Goal: Task Accomplishment & Management: Complete application form

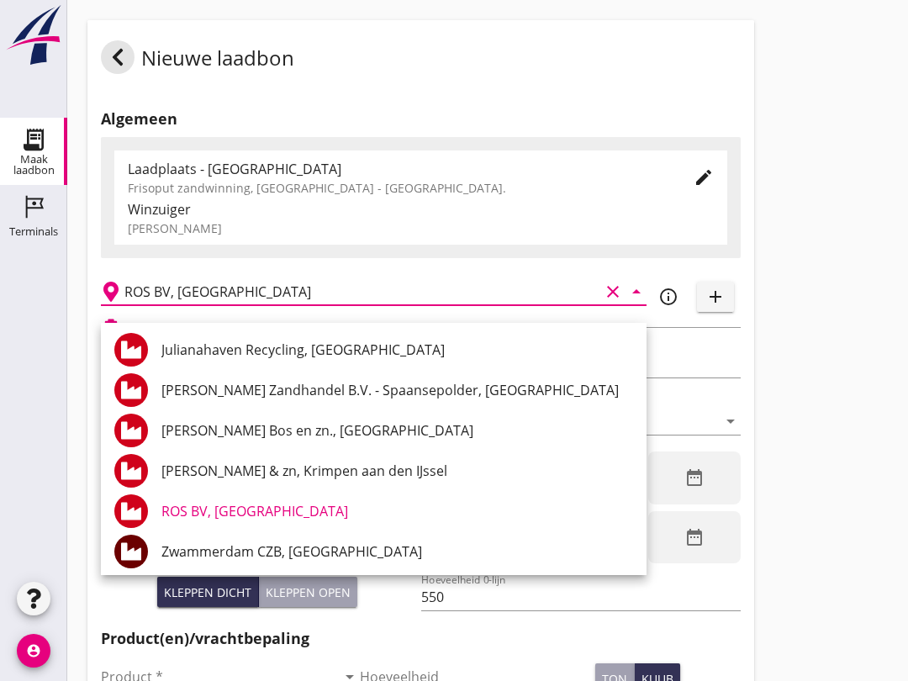
scroll to position [471, 0]
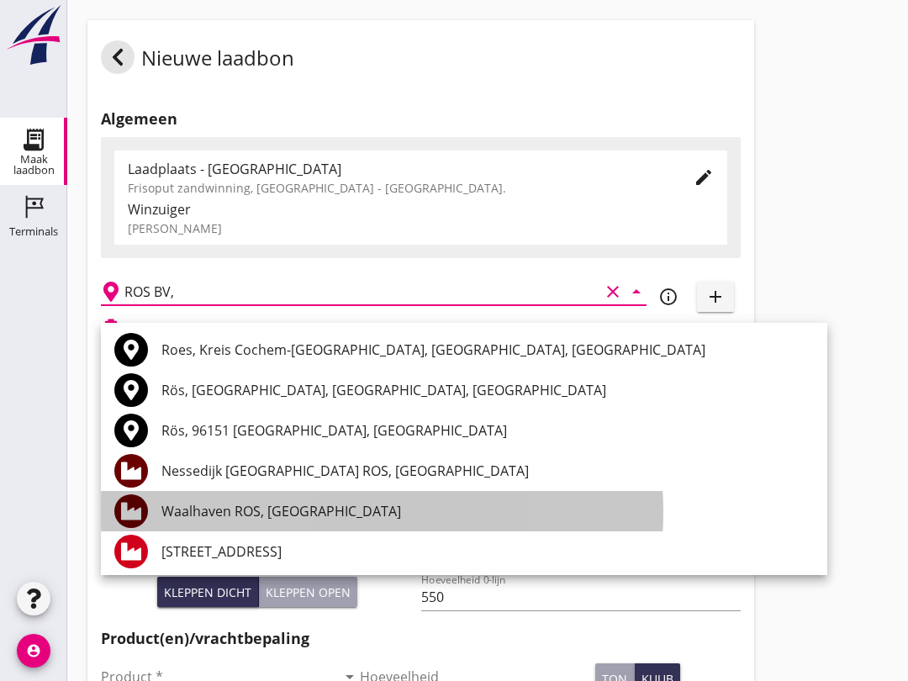
click at [309, 519] on div "Waalhaven ROS, [GEOGRAPHIC_DATA]" at bounding box center [487, 511] width 652 height 20
type input "Waalhaven ROS, [GEOGRAPHIC_DATA]"
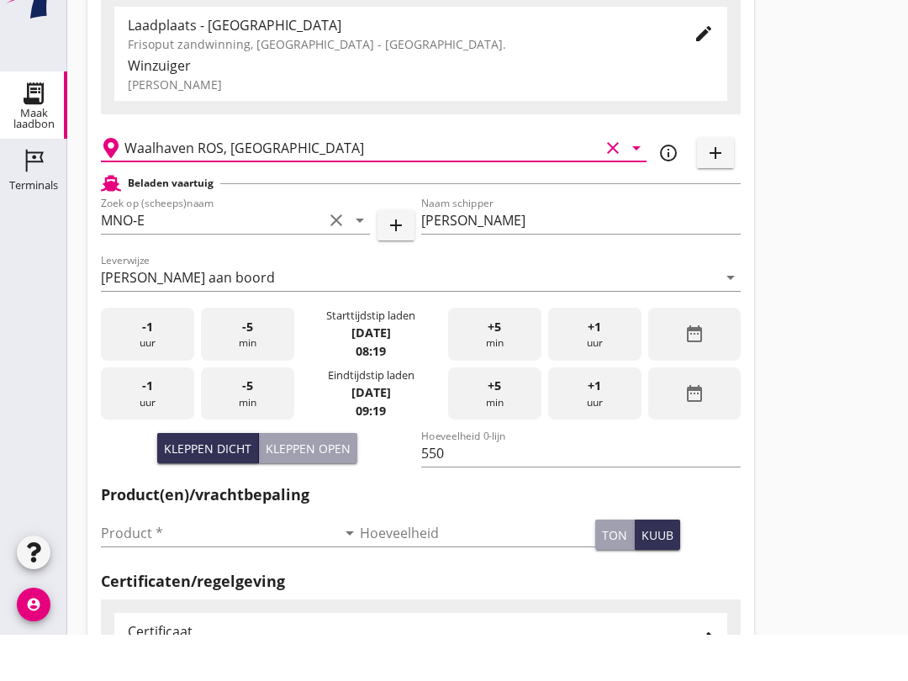
scroll to position [100, 0]
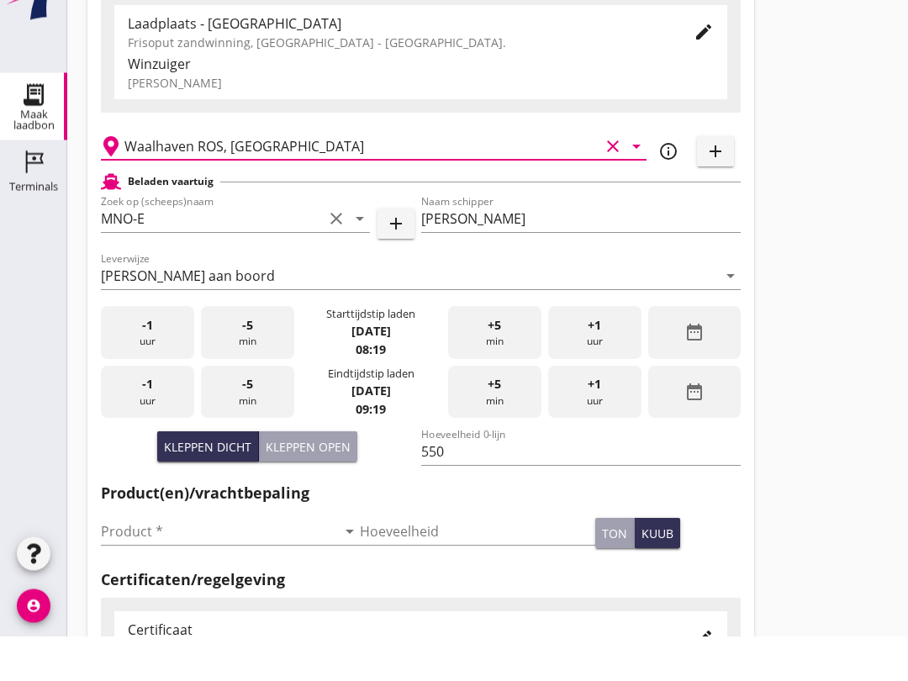
click at [221, 563] on input "Product *" at bounding box center [218, 576] width 235 height 27
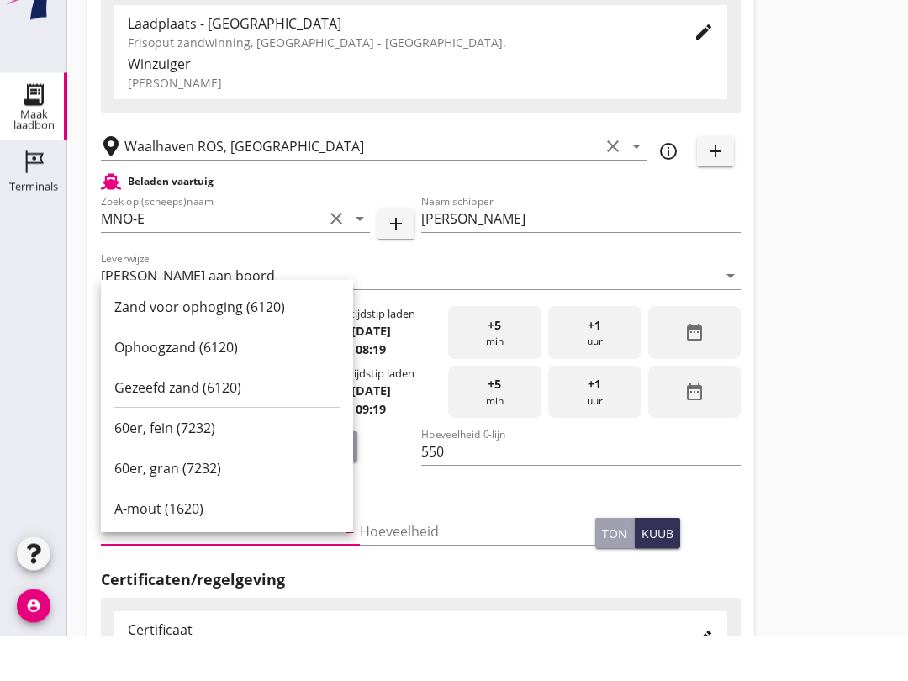
click at [242, 382] on div "Ophoogzand (6120)" at bounding box center [226, 392] width 225 height 20
type input "Ophoogzand (6120)"
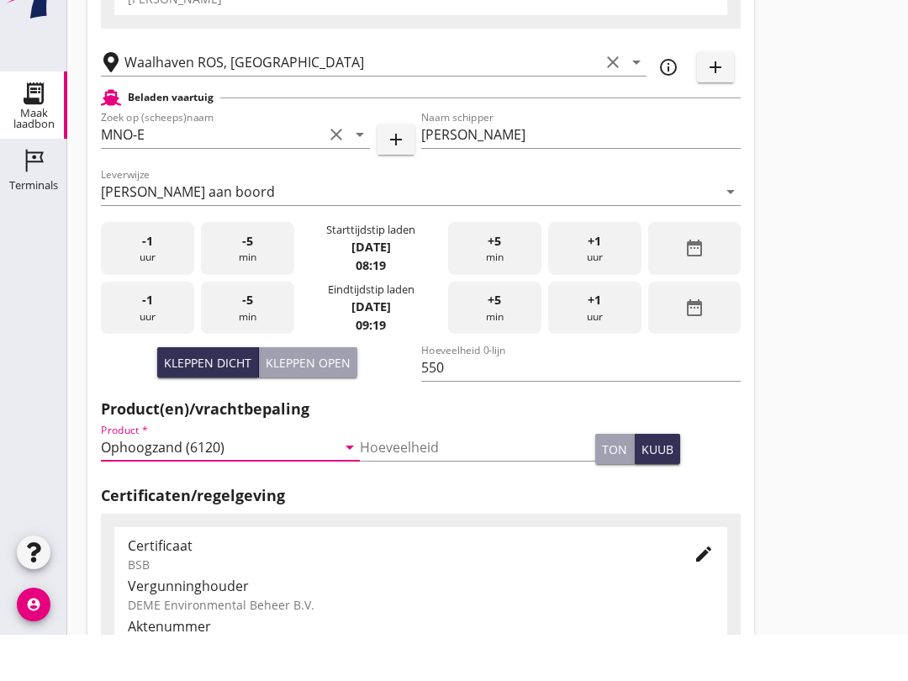
scroll to position [535, 0]
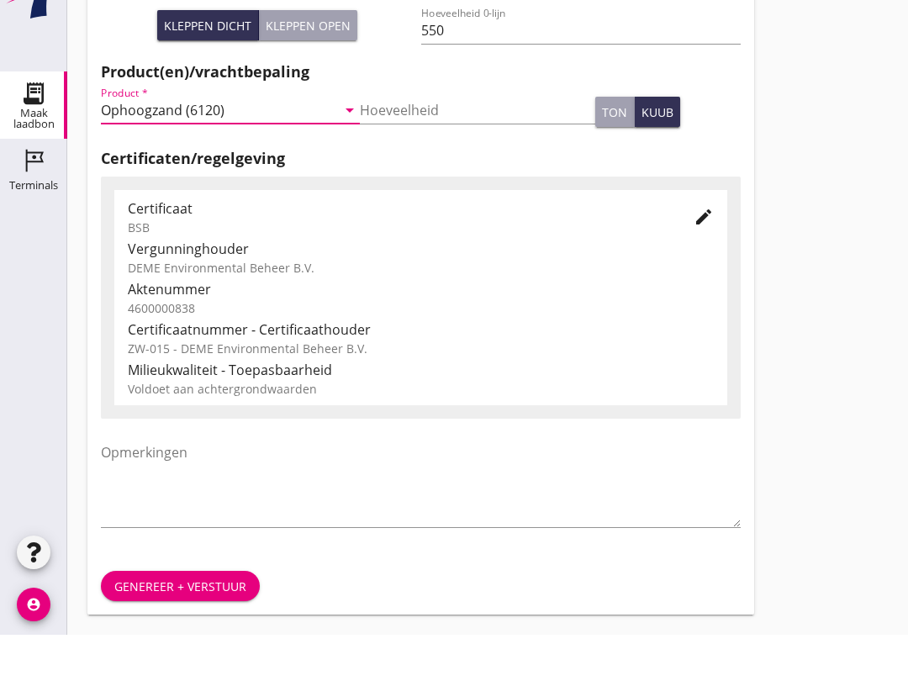
click at [227, 617] on button "Genereer + verstuur" at bounding box center [180, 632] width 159 height 30
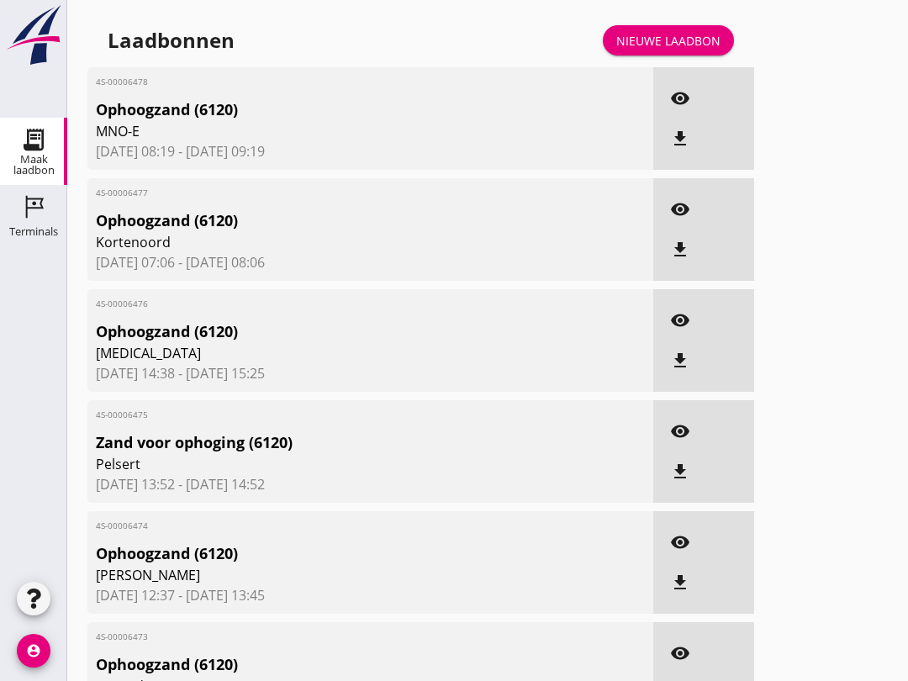
click at [658, 38] on div "Laadbonnen Nieuwe laadbon" at bounding box center [420, 40] width 667 height 40
click at [674, 50] on div "Nieuwe laadbon" at bounding box center [668, 41] width 104 height 18
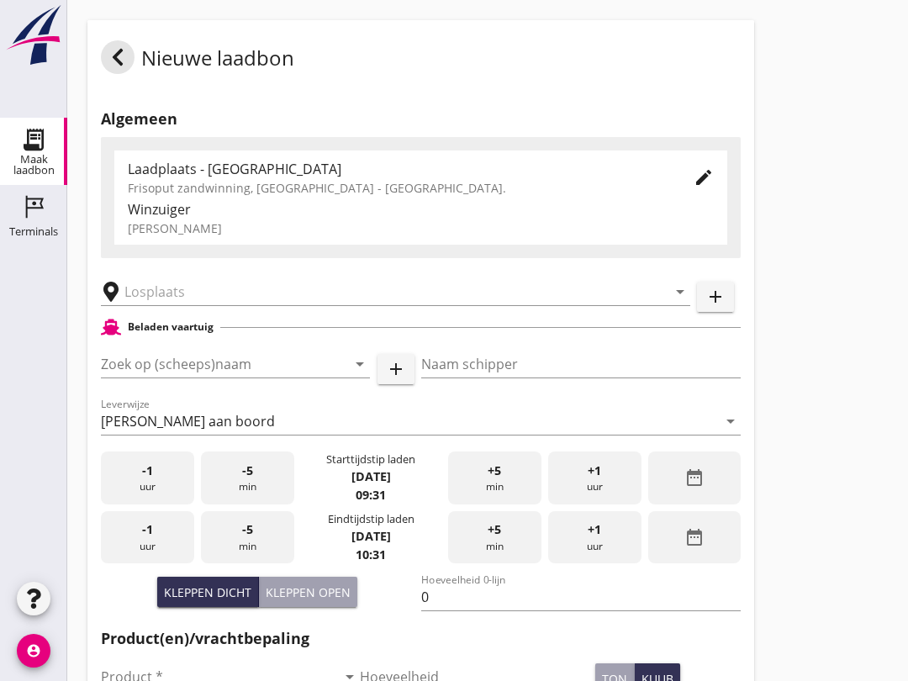
click at [130, 377] on input "Zoek op (scheeps)naam" at bounding box center [212, 364] width 222 height 27
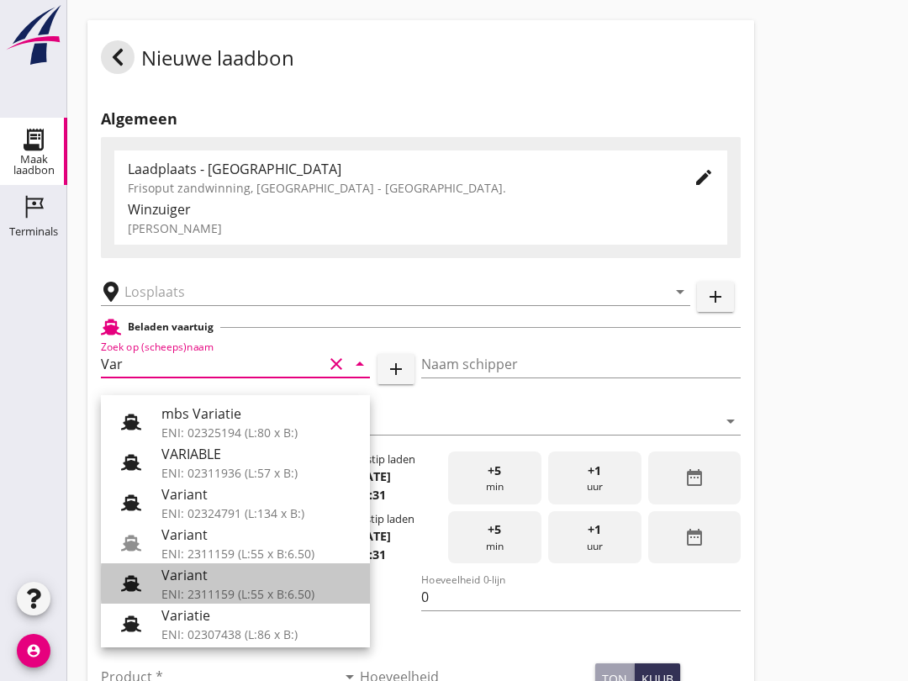
click at [140, 588] on icon at bounding box center [131, 583] width 20 height 20
type input "Variant"
type input "[PERSON_NAME]"
type input "337"
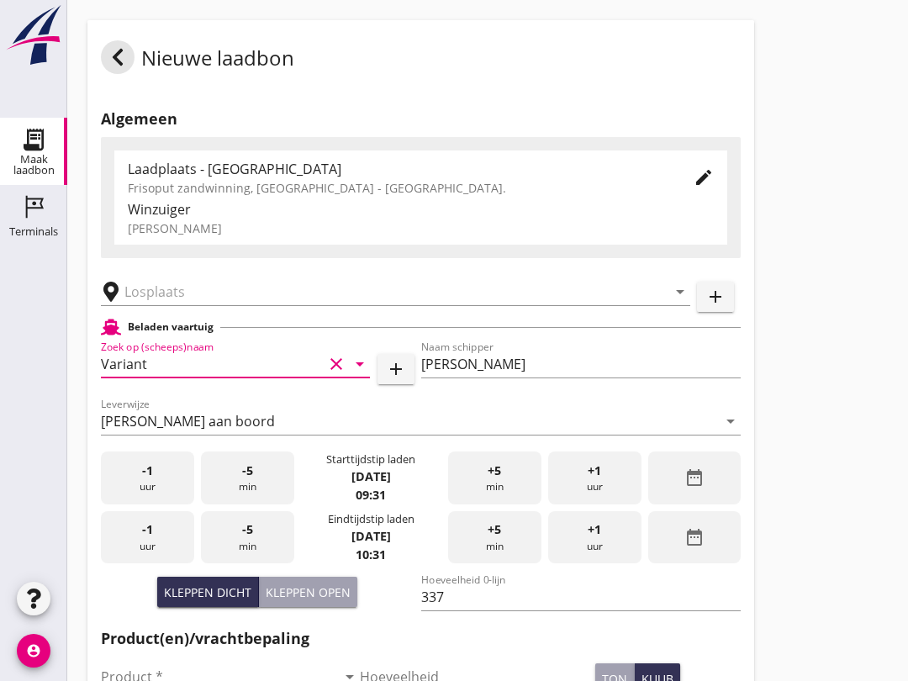
click at [194, 301] on input "text" at bounding box center [383, 291] width 519 height 27
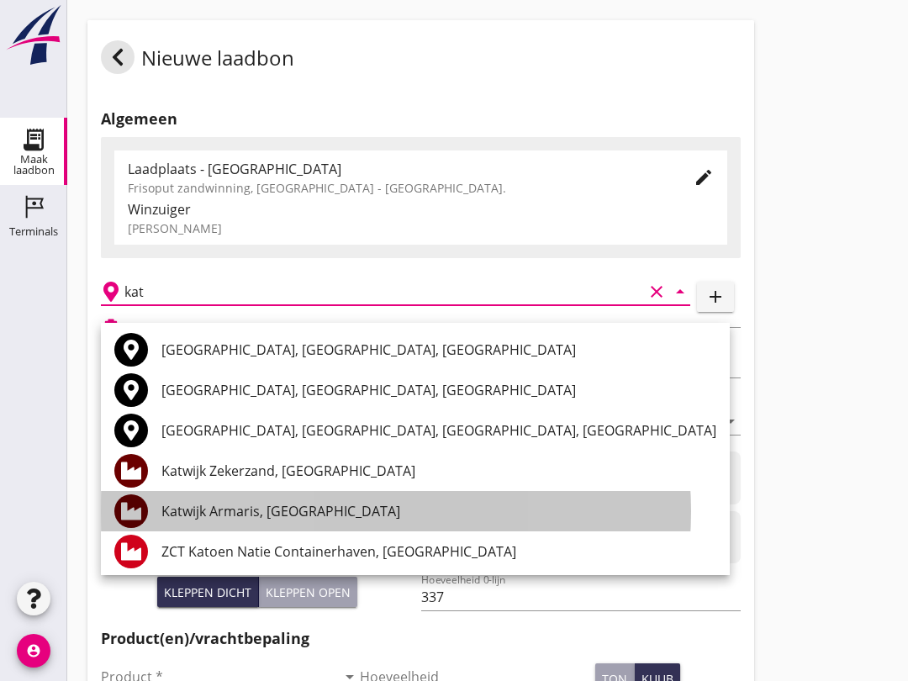
click at [203, 497] on div "Katwijk Armaris, [GEOGRAPHIC_DATA]" at bounding box center [438, 511] width 555 height 40
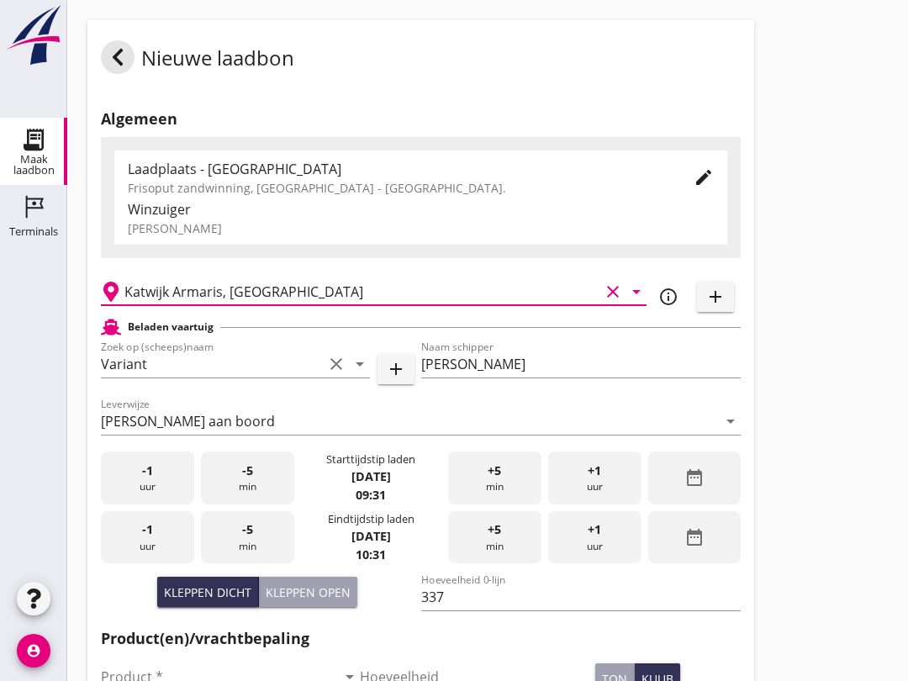
click at [325, 304] on input "Katwijk Armaris, [GEOGRAPHIC_DATA]" at bounding box center [361, 291] width 475 height 27
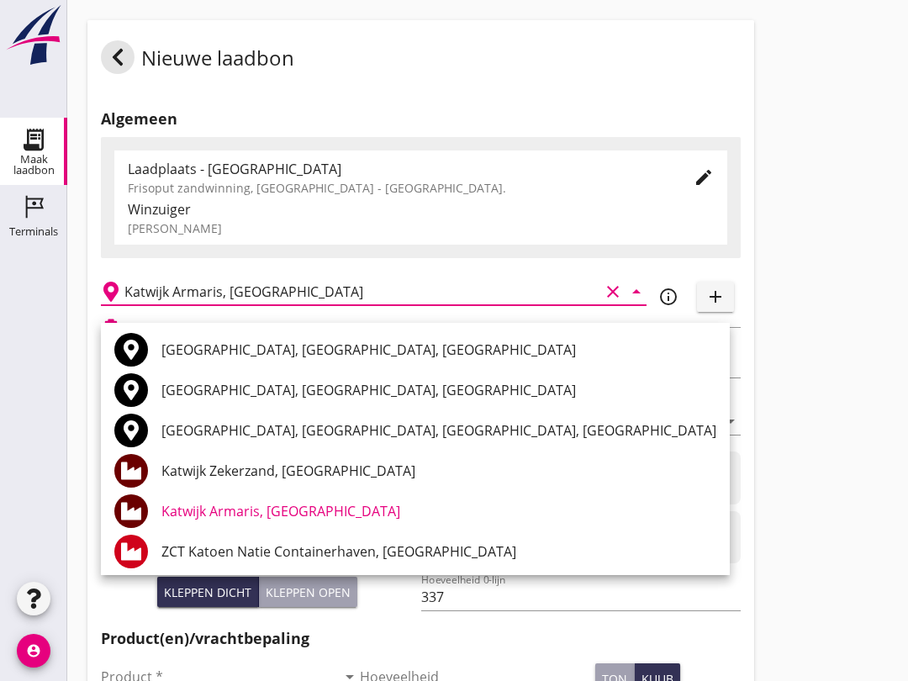
click at [192, 453] on div "Katwijk Zekerzand, [GEOGRAPHIC_DATA]" at bounding box center [438, 471] width 555 height 40
type input "Katwijk Zekerzand, [GEOGRAPHIC_DATA]"
